Goal: Task Accomplishment & Management: Manage account settings

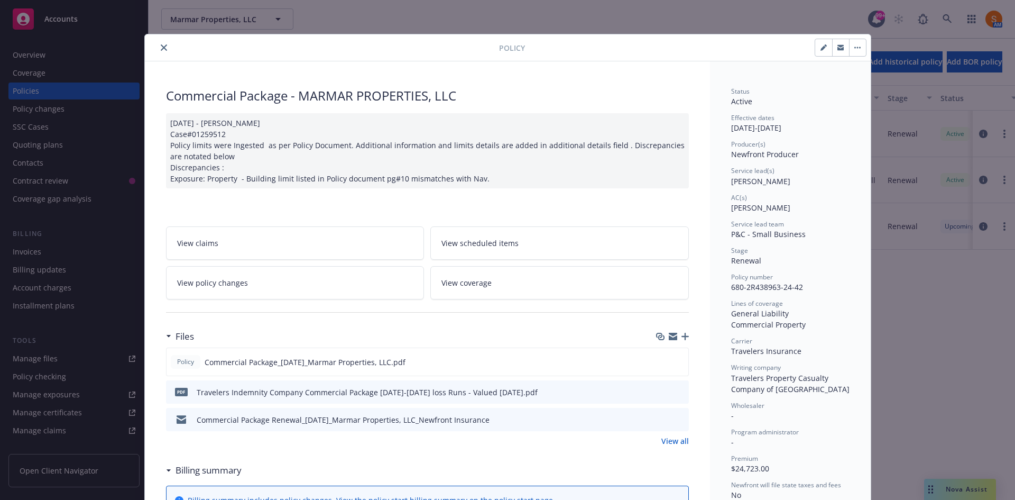
click at [161, 49] on icon "close" at bounding box center [164, 47] width 6 height 6
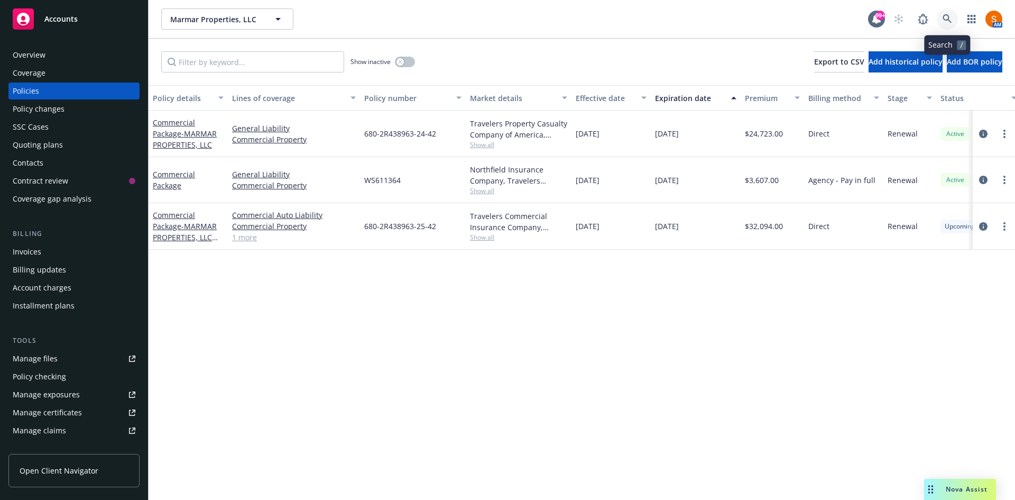
click at [952, 19] on link at bounding box center [947, 18] width 21 height 21
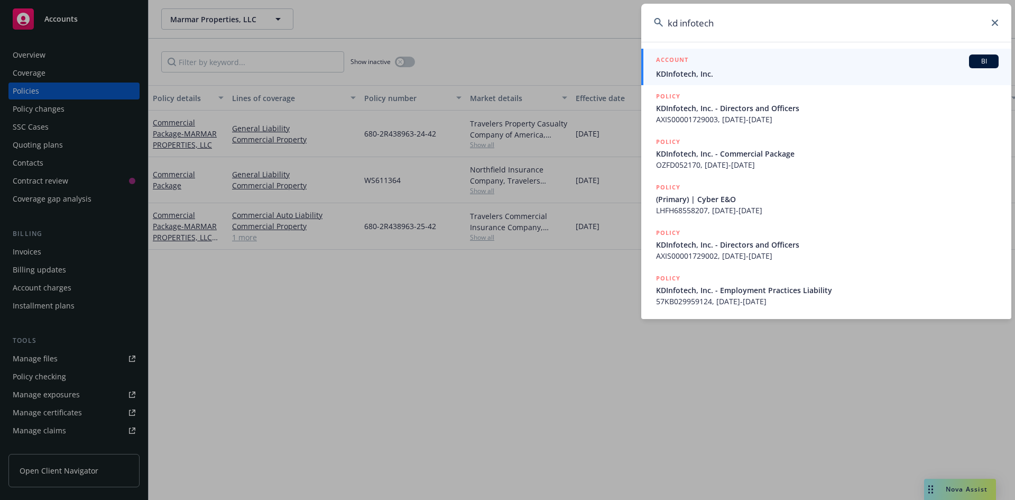
type input "kd infotech"
click at [681, 76] on span "KDInfotech, Inc." at bounding box center [827, 73] width 343 height 11
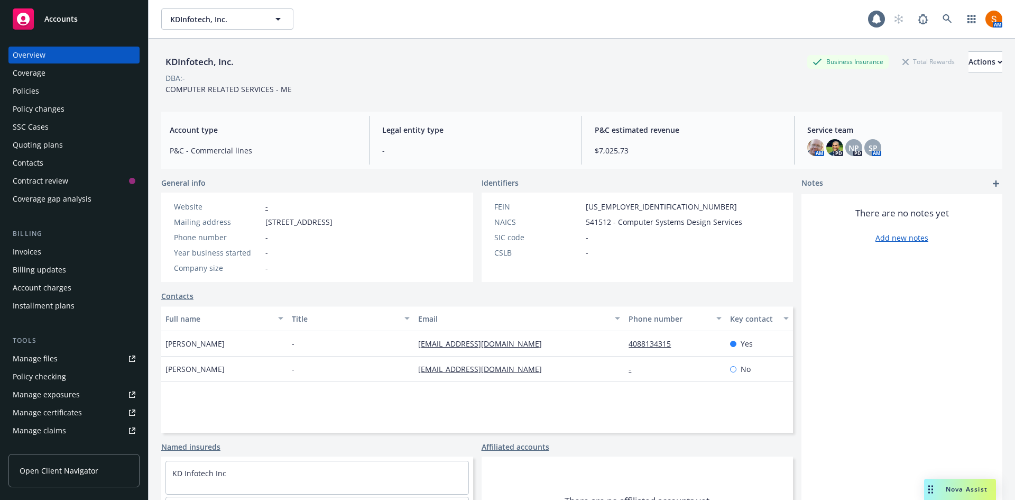
click at [91, 87] on div "Policies" at bounding box center [74, 90] width 123 height 17
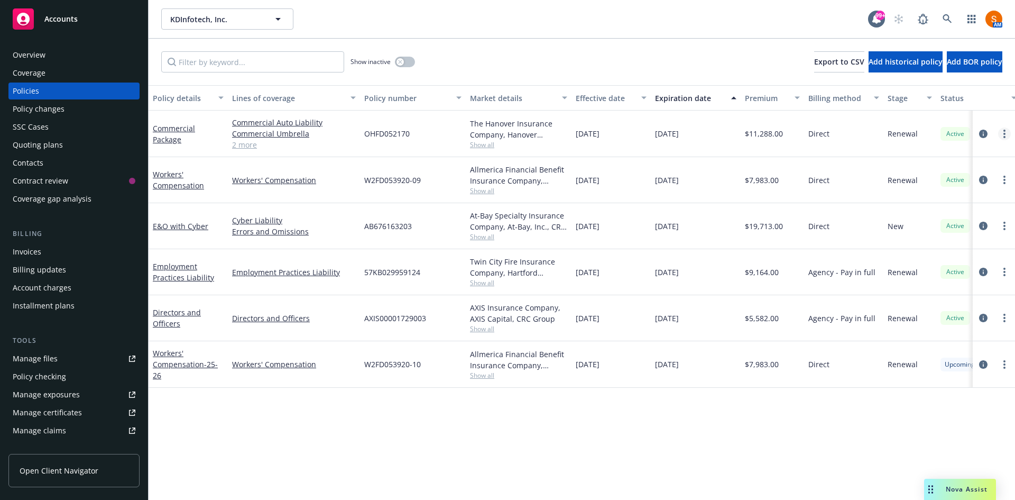
click at [1002, 134] on link "more" at bounding box center [1004, 133] width 13 height 13
click at [974, 172] on link "Renew with incumbent" at bounding box center [948, 176] width 124 height 21
select select "12"
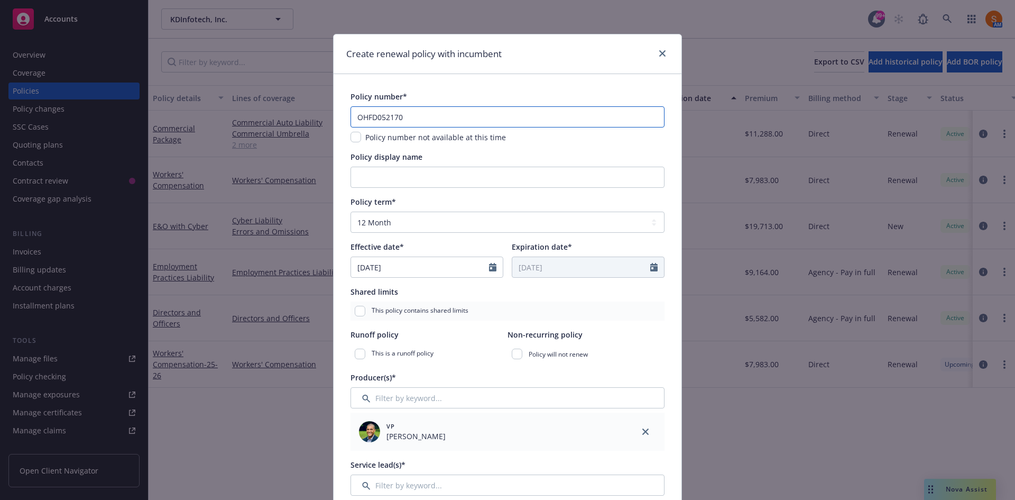
click at [430, 116] on input "OHFD052170" at bounding box center [508, 116] width 314 height 21
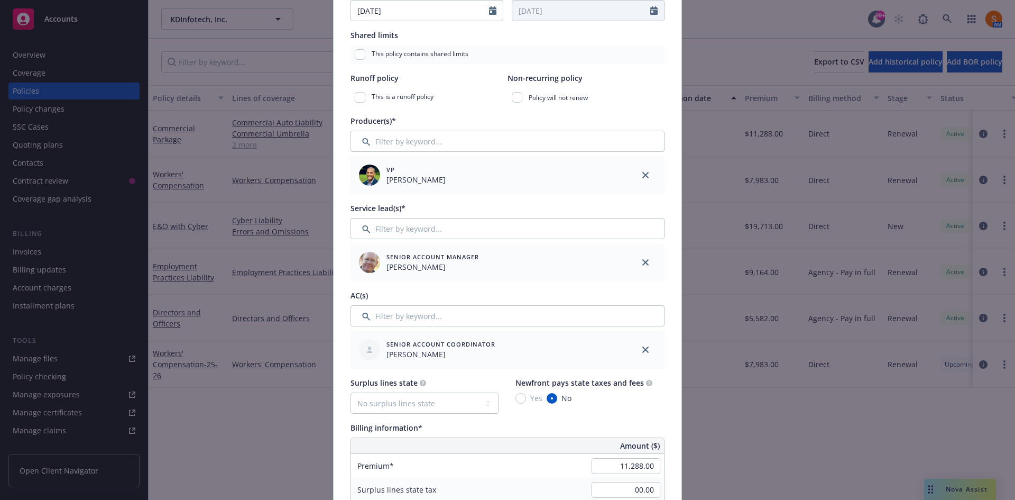
scroll to position [418, 0]
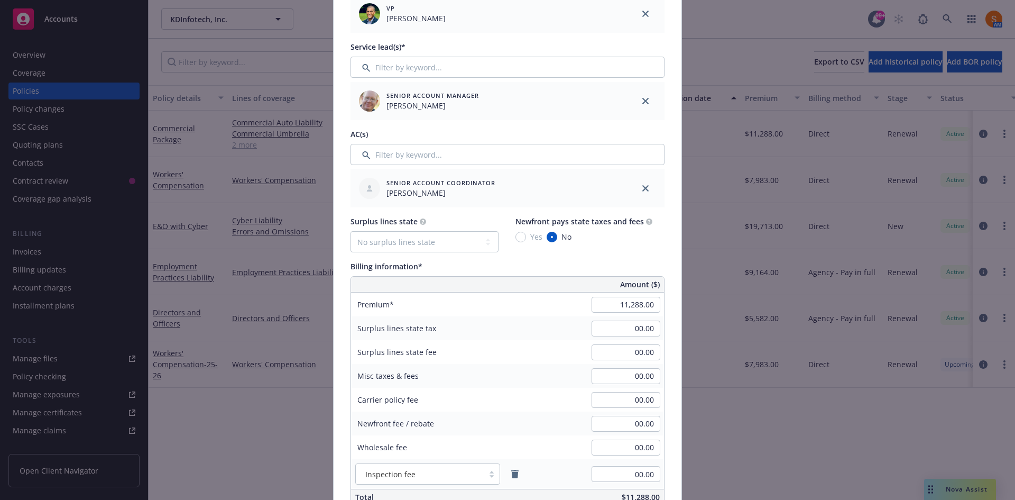
type input "OHFD052170-11"
click at [625, 310] on input "11,288.00" at bounding box center [626, 305] width 69 height 16
type input "12,560.00"
type input "1884"
click at [514, 310] on div "Premium 12,560.00" at bounding box center [507, 304] width 313 height 24
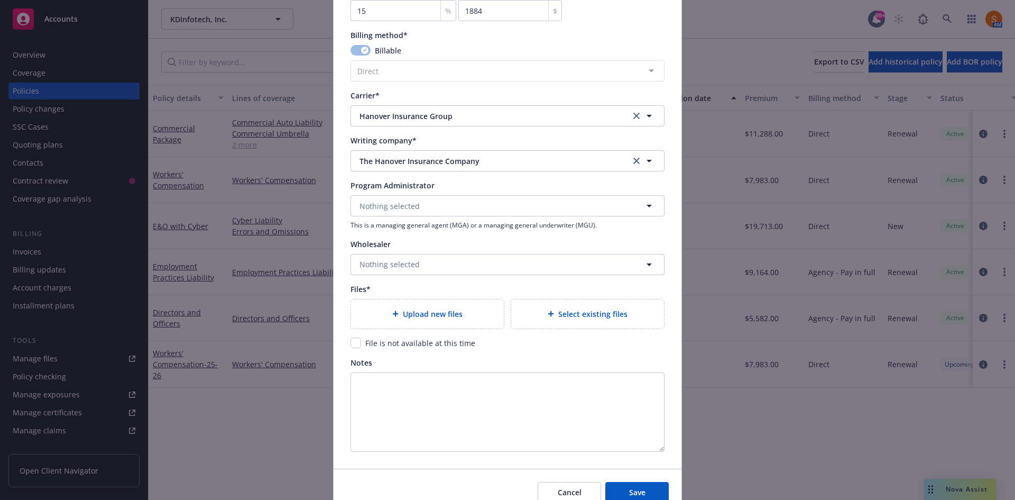
scroll to position [971, 0]
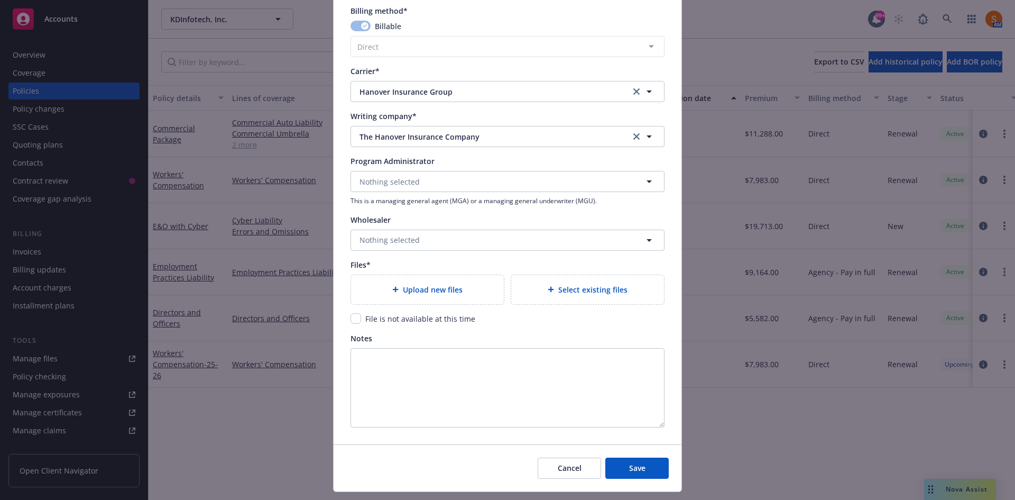
click at [407, 293] on span "Upload new files" at bounding box center [433, 289] width 60 height 11
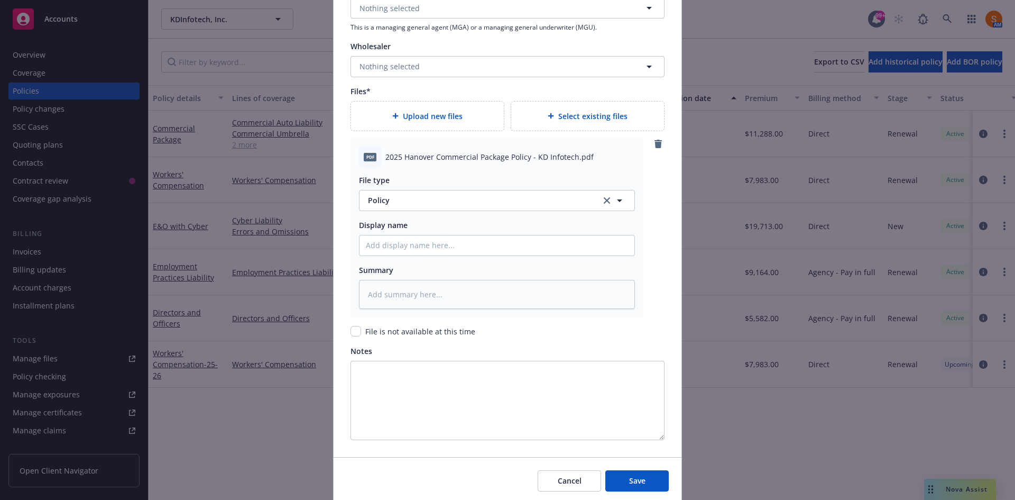
scroll to position [1145, 0]
click at [637, 476] on span "Save" at bounding box center [637, 480] width 16 height 10
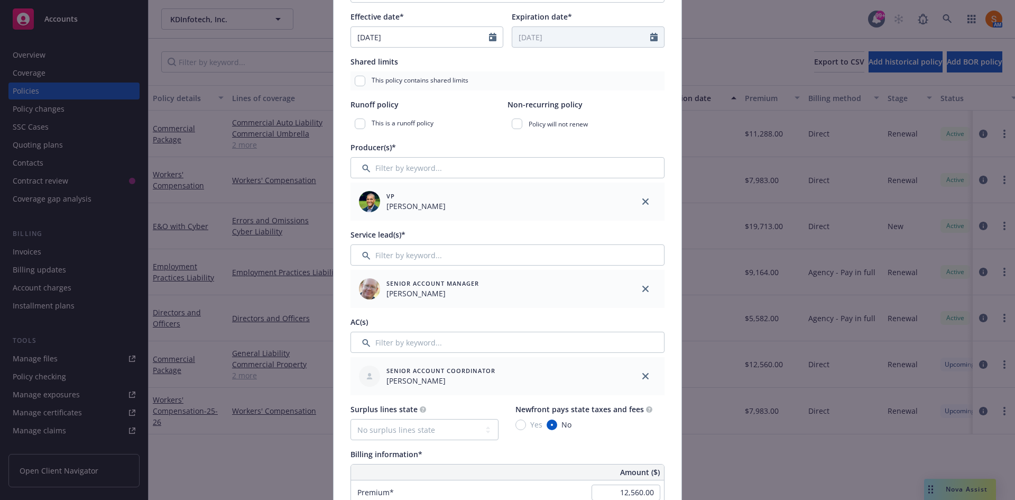
scroll to position [0, 0]
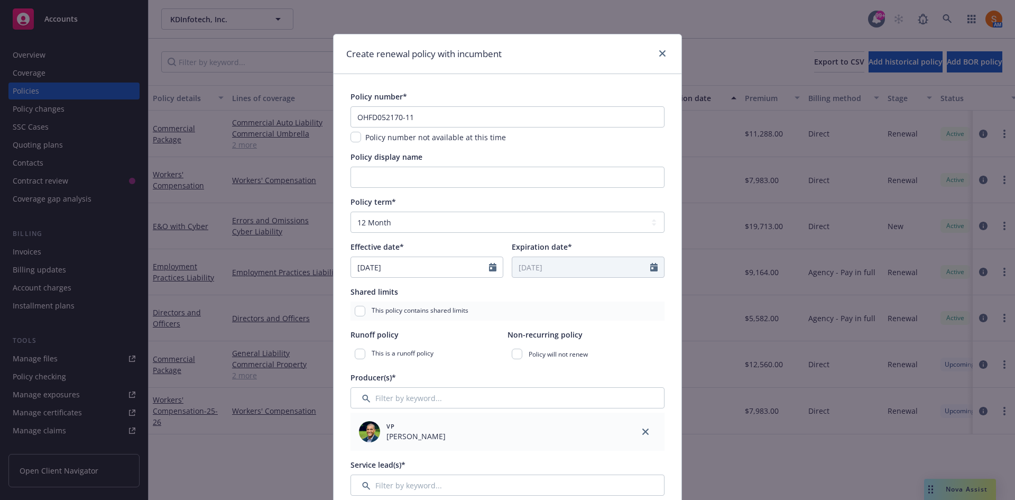
type textarea "x"
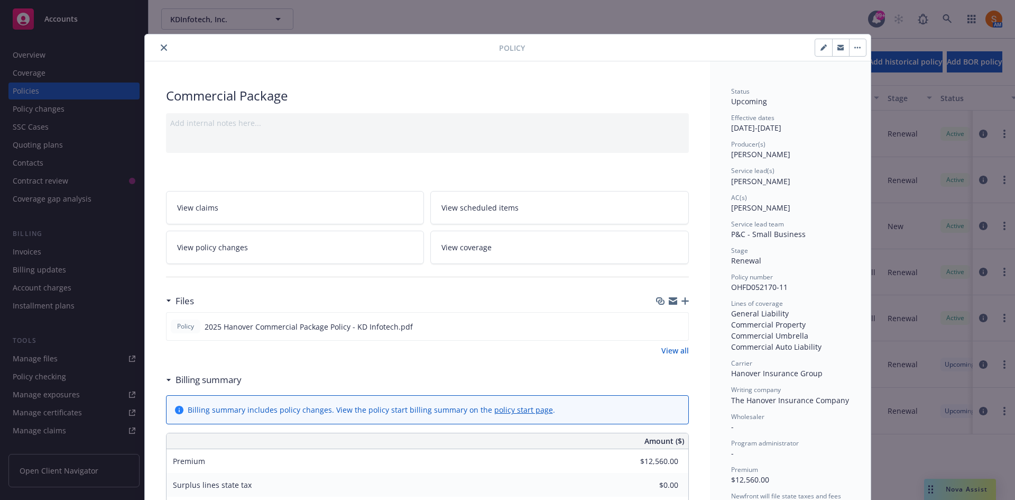
click at [162, 51] on button "close" at bounding box center [164, 47] width 13 height 13
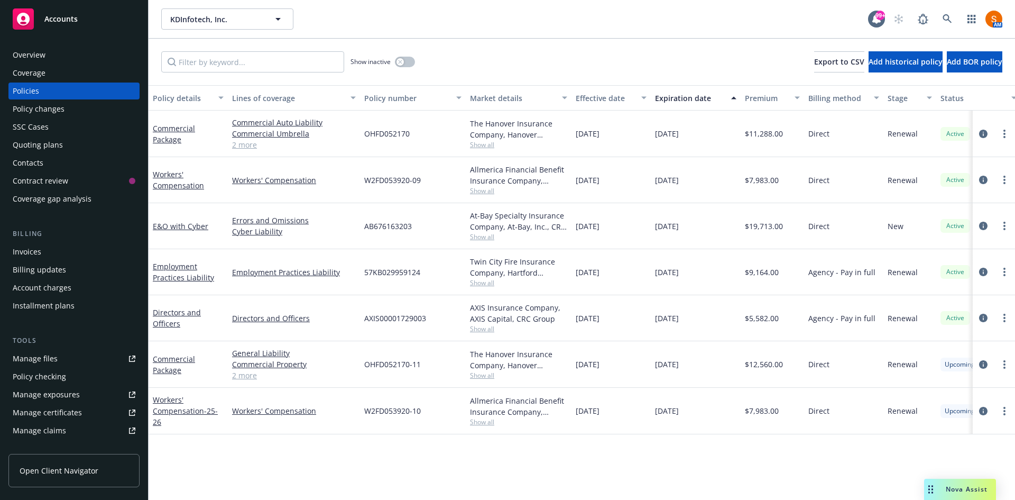
click at [410, 363] on span "OHFD052170-11" at bounding box center [392, 364] width 57 height 11
copy span "OHFD052170-11"
